Goal: Task Accomplishment & Management: Manage account settings

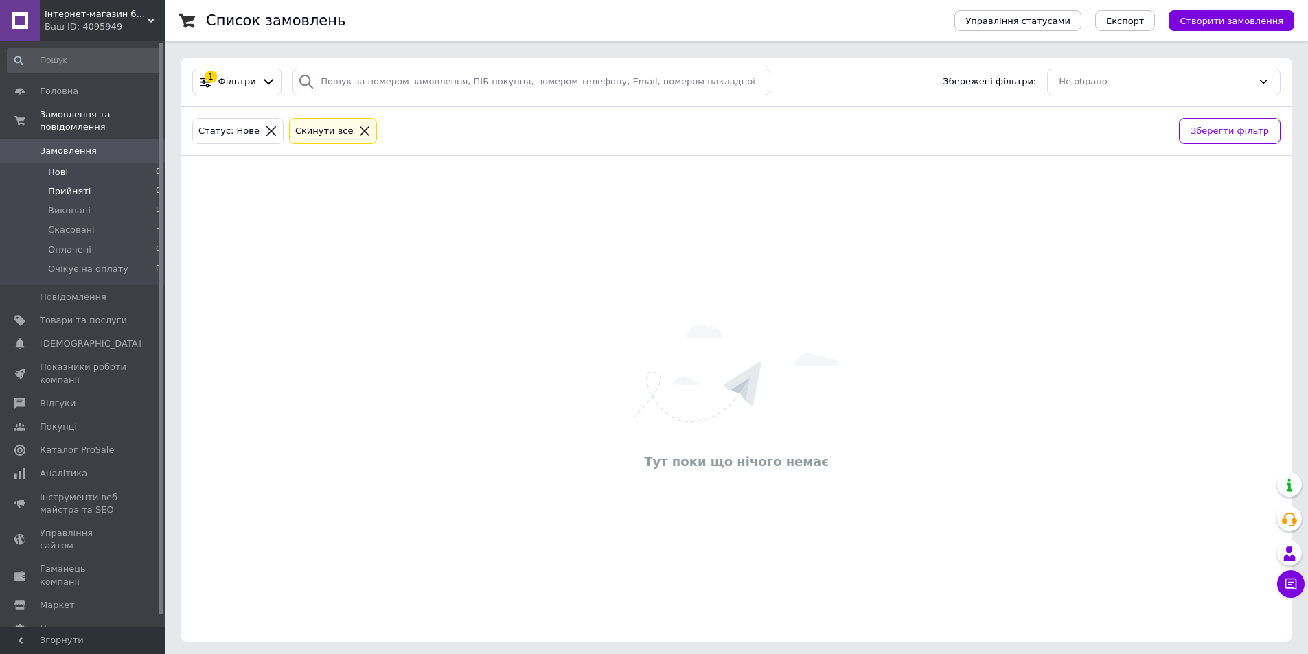
click at [83, 185] on span "Прийняті" at bounding box center [69, 191] width 43 height 12
click at [67, 163] on li "Нові 0" at bounding box center [84, 172] width 169 height 19
click at [73, 145] on span "Замовлення" at bounding box center [68, 151] width 57 height 12
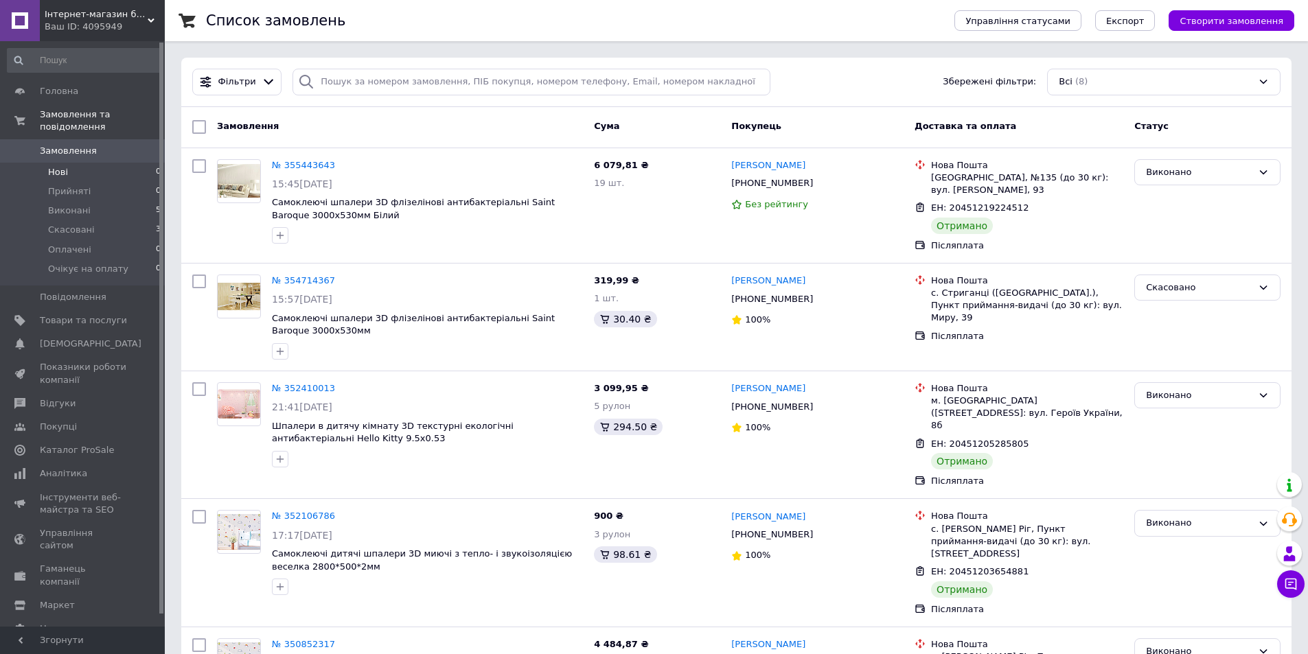
click at [62, 166] on span "Нові" at bounding box center [58, 172] width 20 height 12
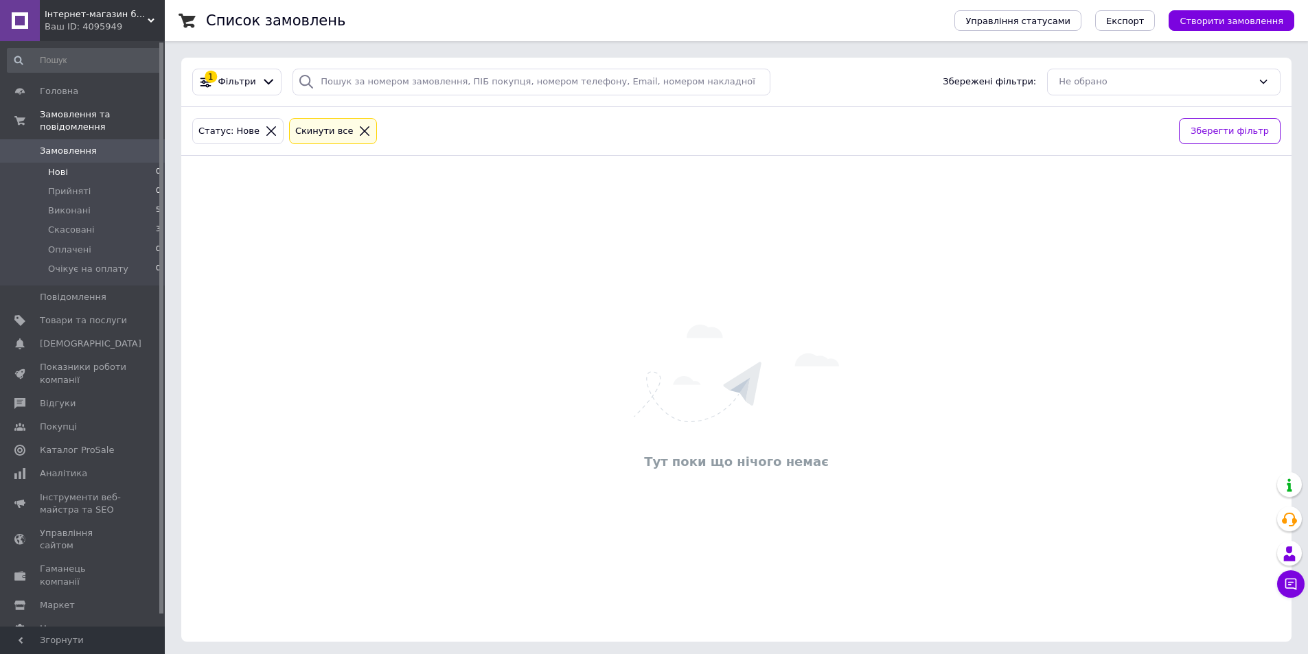
click at [56, 145] on span "Замовлення" at bounding box center [68, 151] width 57 height 12
